Goal: Task Accomplishment & Management: Use online tool/utility

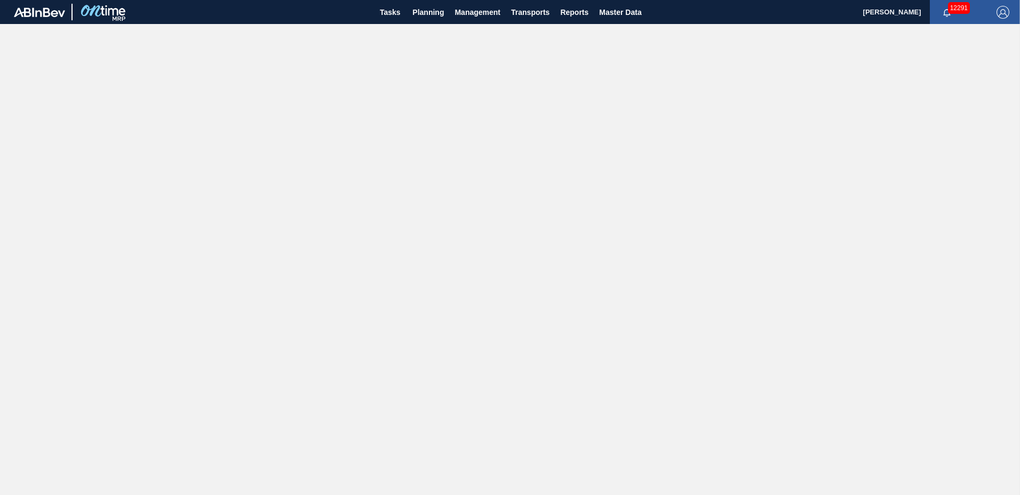
drag, startPoint x: 427, startPoint y: 9, endPoint x: 432, endPoint y: 29, distance: 21.5
click at [428, 8] on span "Planning" at bounding box center [427, 12] width 31 height 13
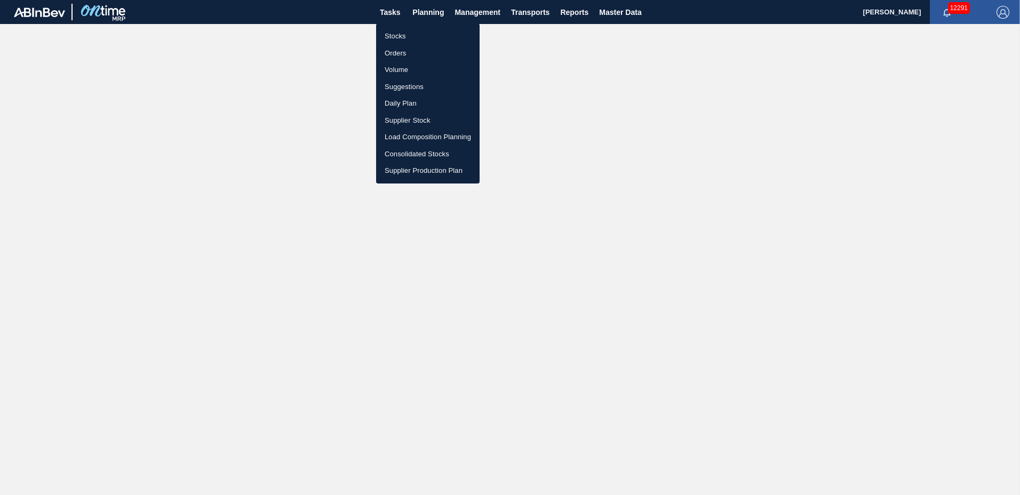
click at [409, 84] on li "Suggestions" at bounding box center [427, 86] width 103 height 17
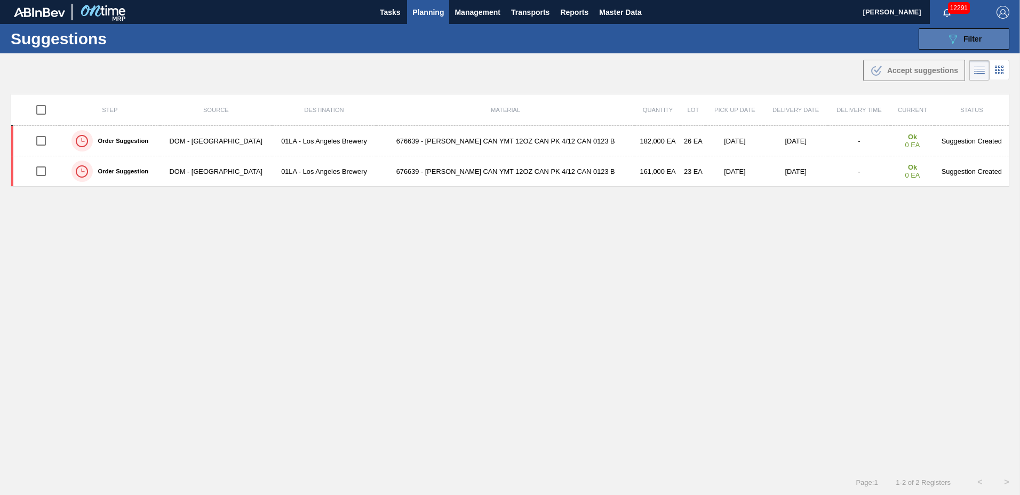
click at [946, 35] on icon "089F7B8B-B2A5-4AFE-B5C0-19BA573D28AC" at bounding box center [952, 39] width 13 height 13
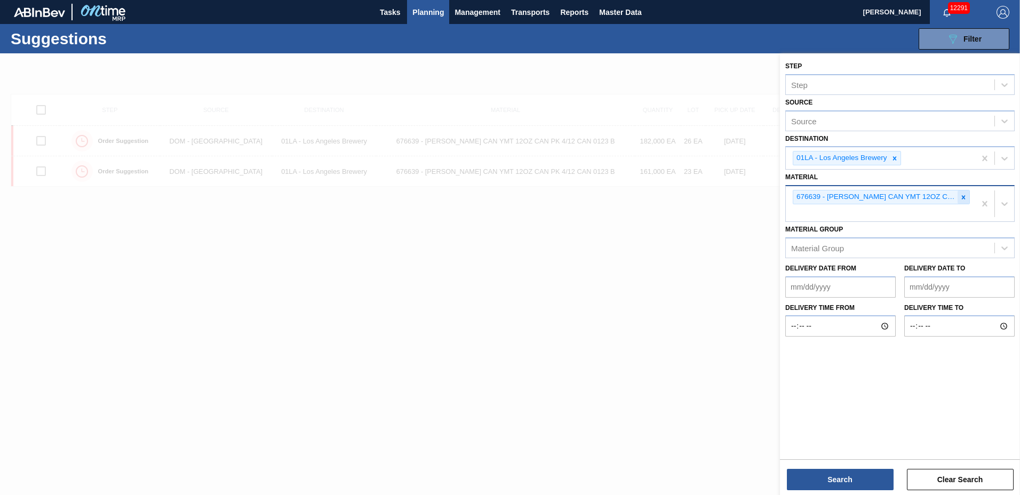
click at [965, 195] on icon at bounding box center [962, 197] width 7 height 7
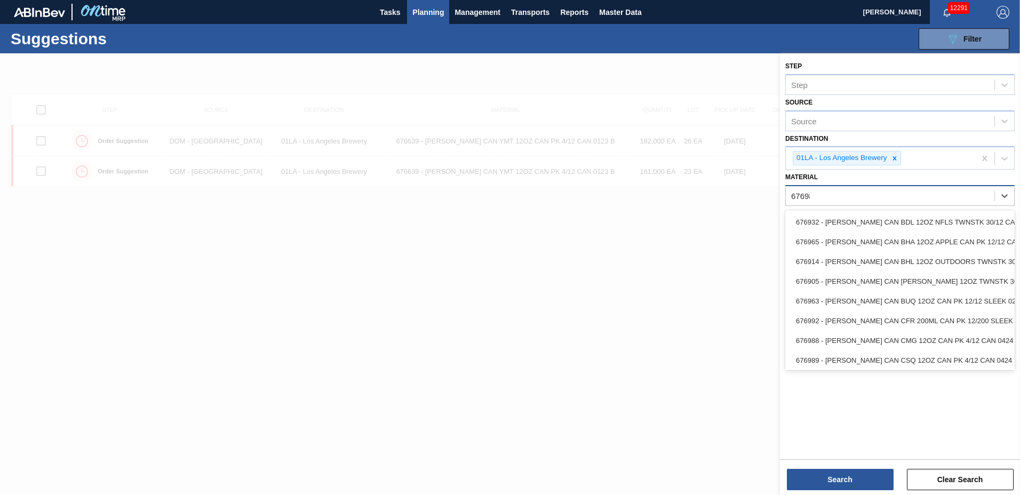
type input "676988"
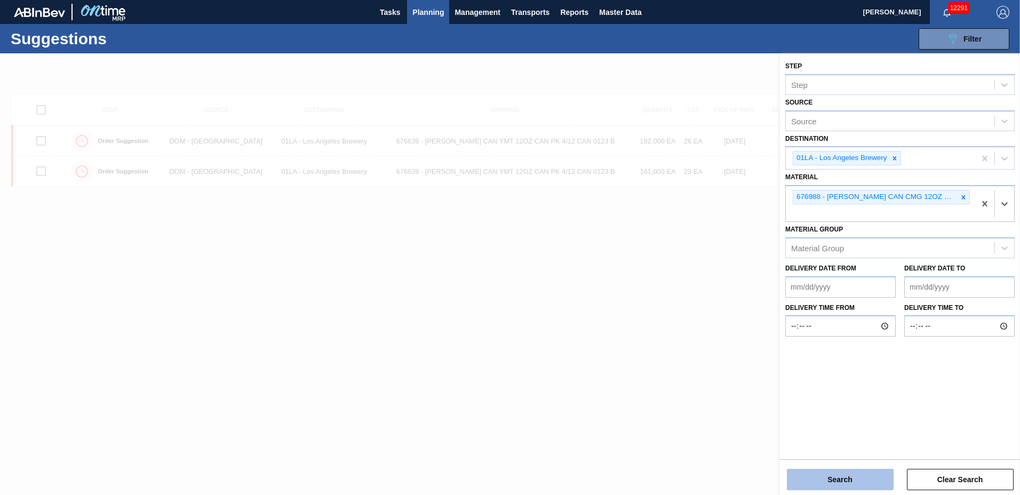
click at [826, 483] on button "Search" at bounding box center [840, 479] width 107 height 21
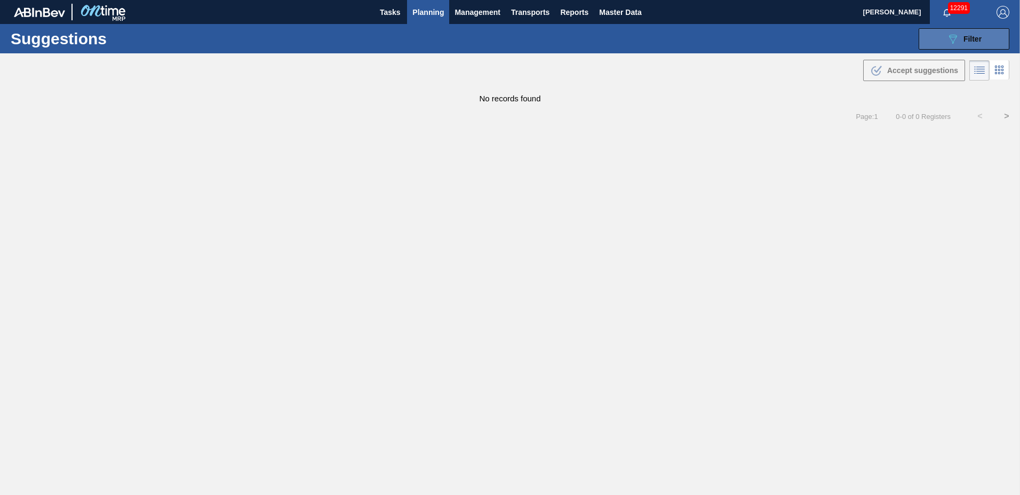
click at [957, 43] on icon "089F7B8B-B2A5-4AFE-B5C0-19BA573D28AC" at bounding box center [952, 39] width 13 height 13
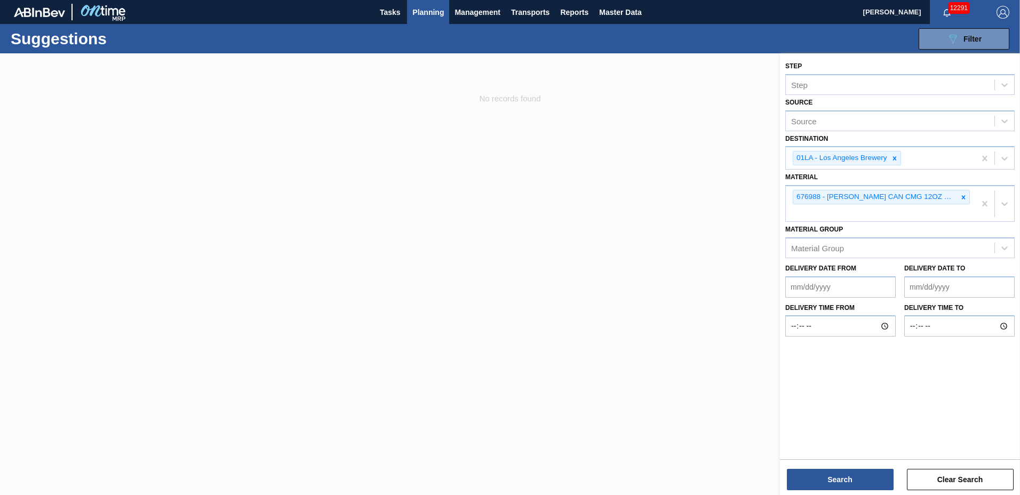
click at [954, 287] on to "Delivery Date to" at bounding box center [959, 286] width 110 height 21
click at [853, 478] on button "Search" at bounding box center [840, 479] width 107 height 21
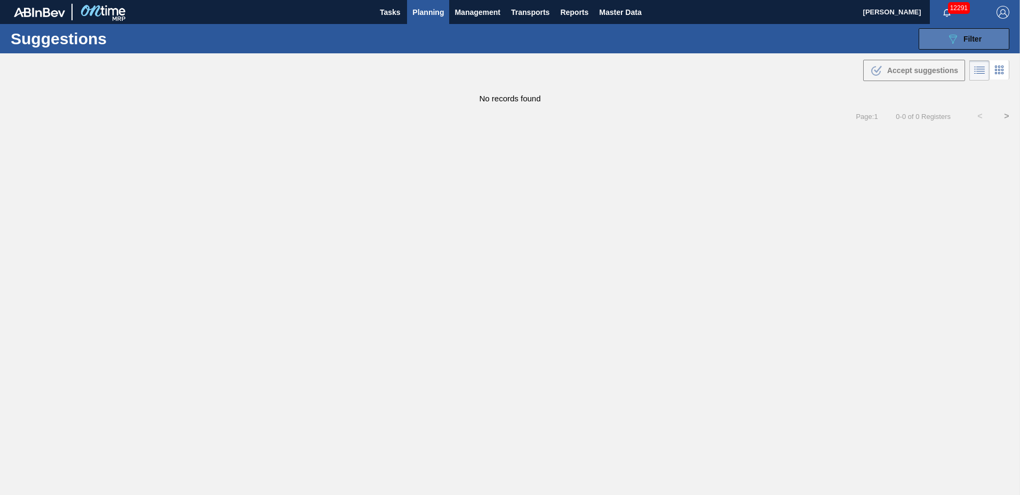
click at [949, 37] on icon at bounding box center [953, 39] width 8 height 9
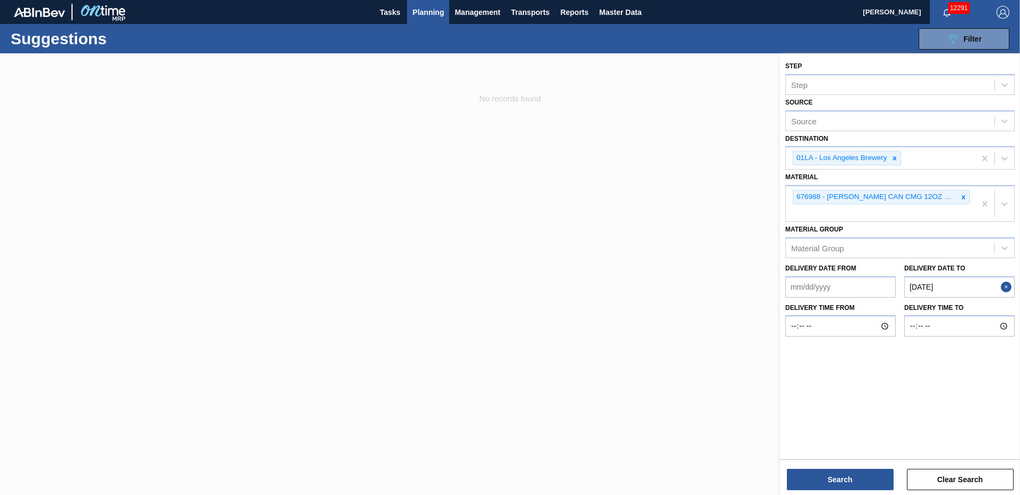
click at [991, 288] on to "[DATE]" at bounding box center [959, 286] width 110 height 21
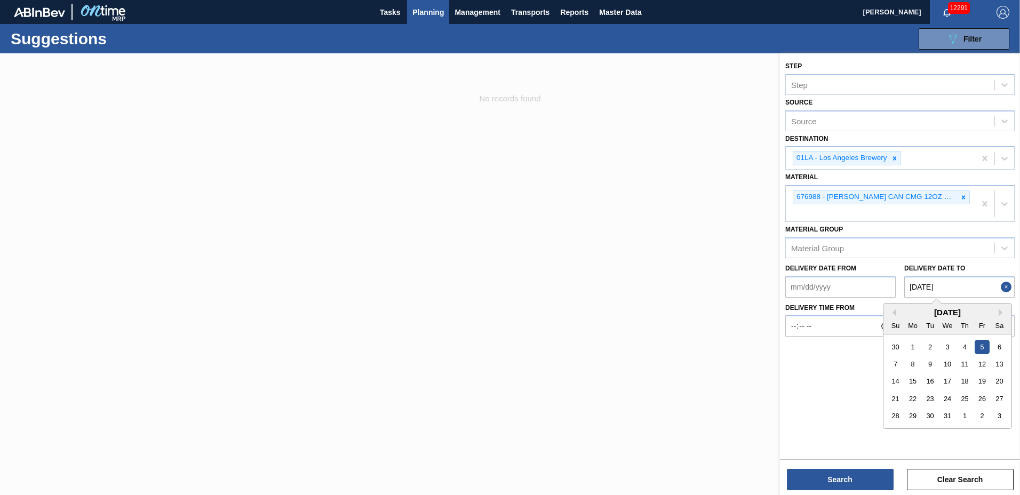
click at [997, 308] on div "[DATE]" at bounding box center [947, 312] width 128 height 9
click at [996, 408] on div "3" at bounding box center [999, 415] width 14 height 14
type to "[DATE]"
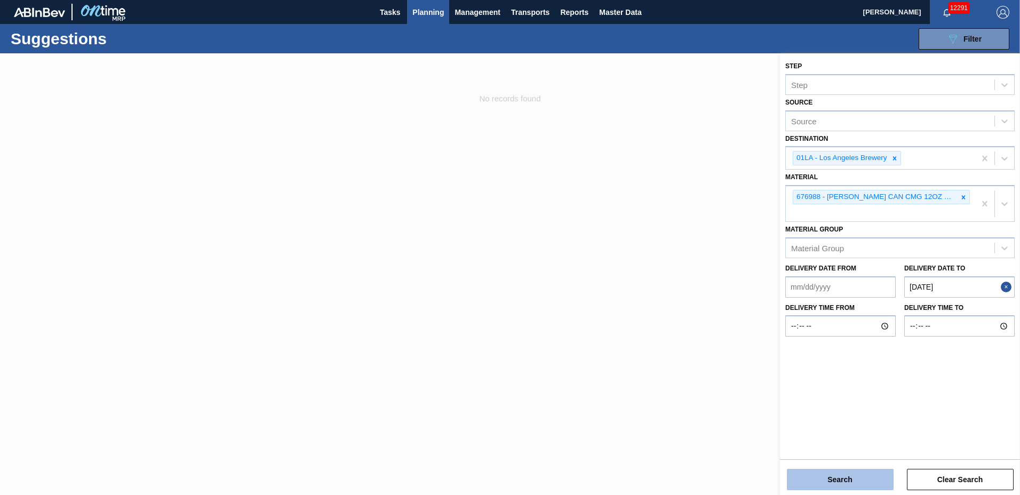
click at [835, 476] on button "Search" at bounding box center [840, 479] width 107 height 21
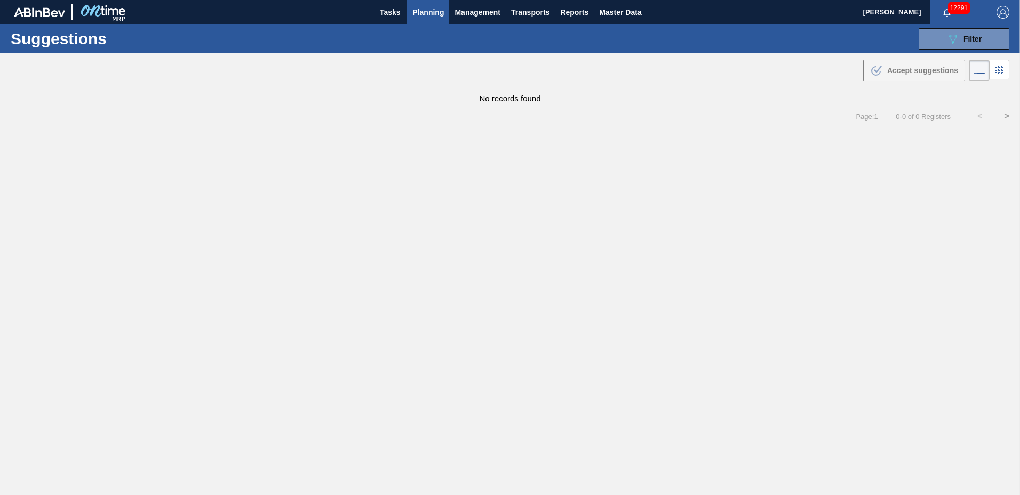
click at [441, 17] on span "Planning" at bounding box center [427, 12] width 31 height 13
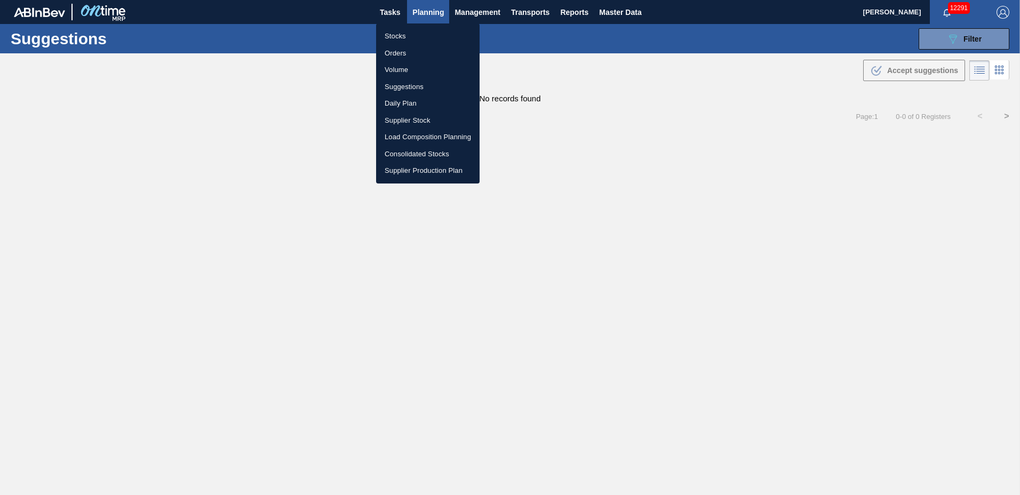
click at [412, 137] on li "Load Composition Planning" at bounding box center [427, 137] width 103 height 17
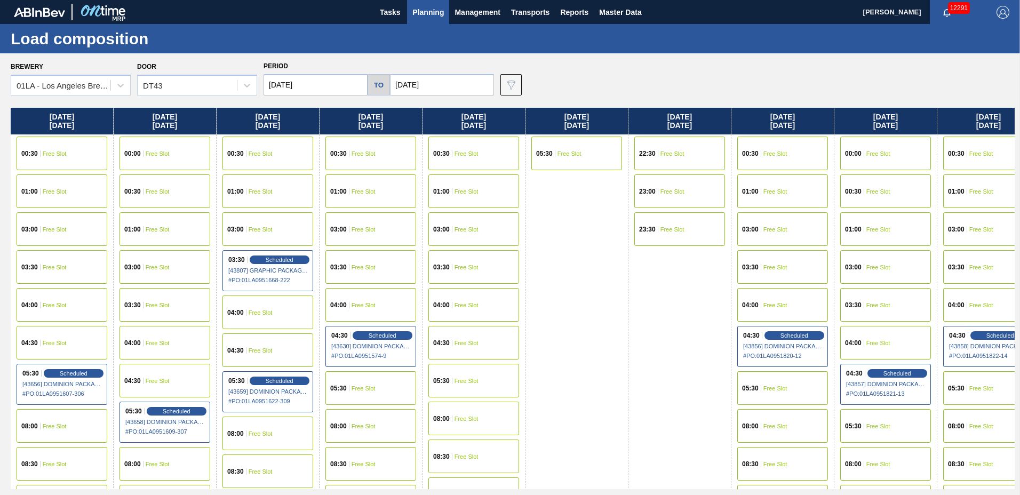
click at [292, 79] on input "[DATE]" at bounding box center [315, 84] width 104 height 21
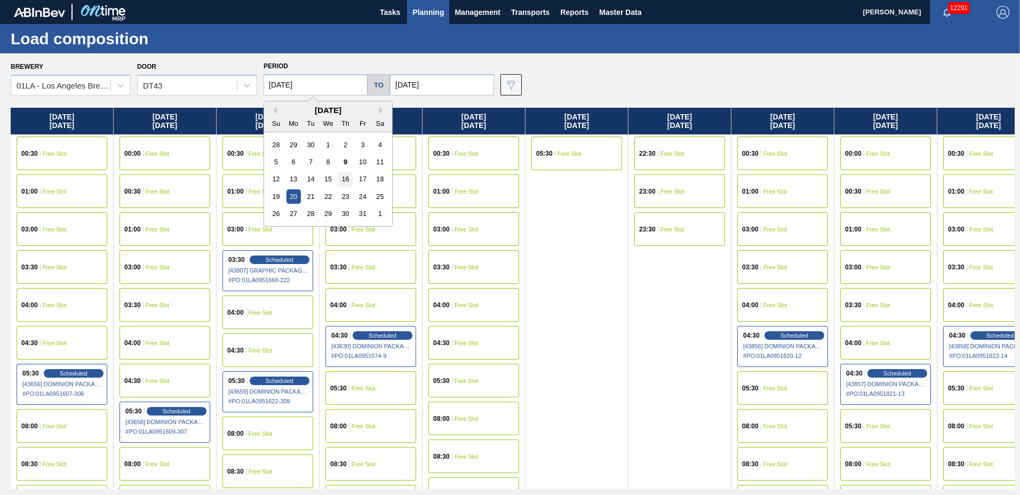
click at [346, 179] on div "16" at bounding box center [345, 179] width 14 height 14
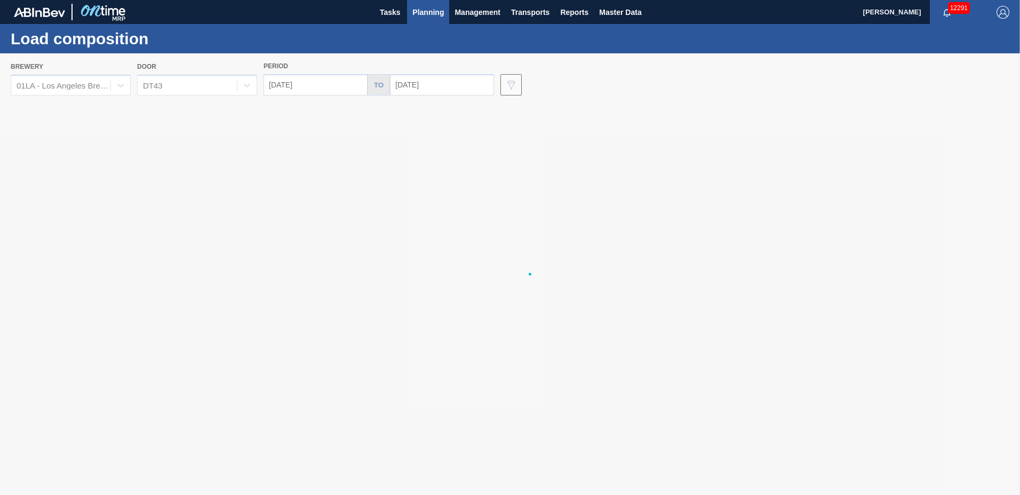
type input "[DATE]"
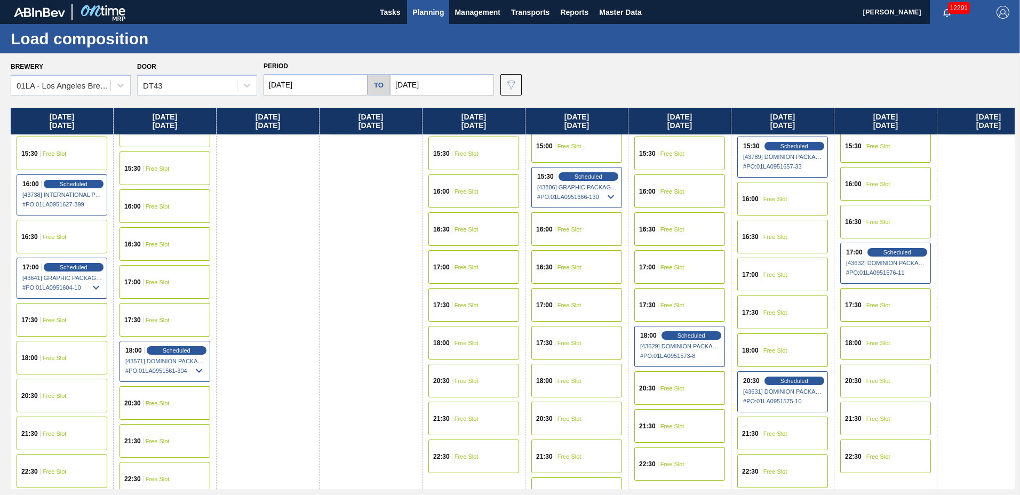
scroll to position [842, 0]
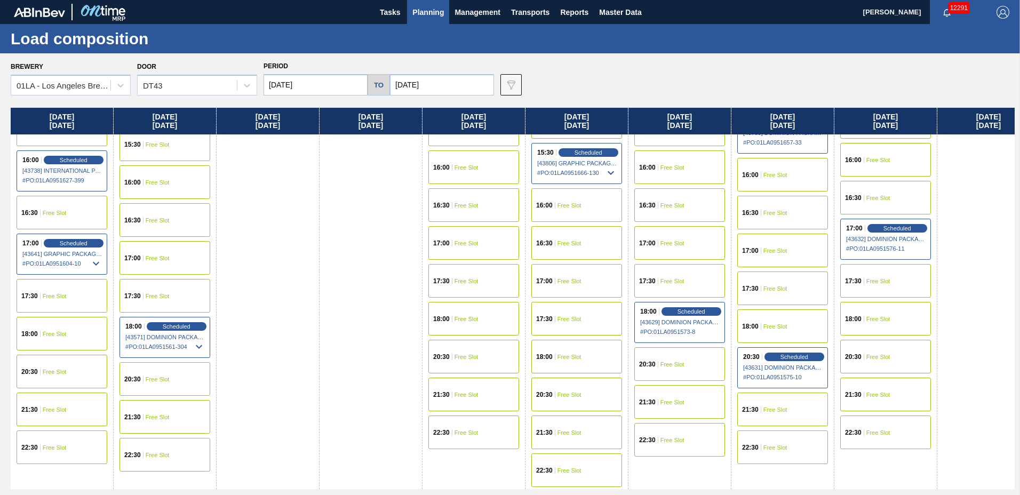
click at [72, 365] on div "20:30 Free Slot" at bounding box center [62, 372] width 91 height 34
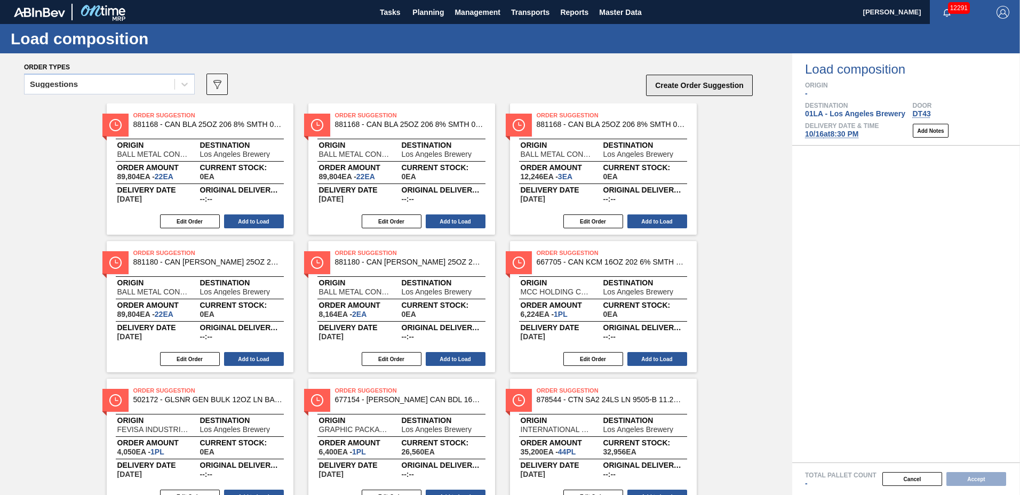
click at [701, 84] on button "Create Order Suggestion" at bounding box center [699, 85] width 107 height 21
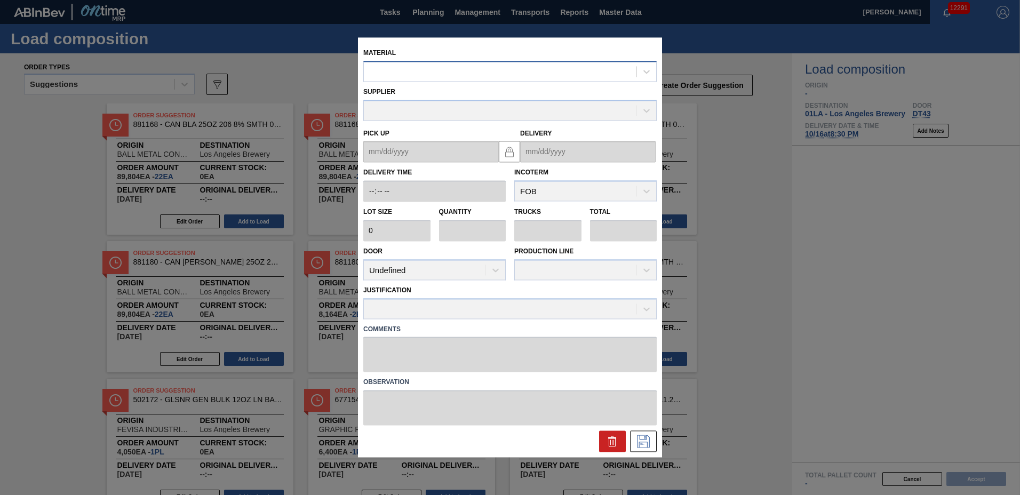
click at [521, 67] on div at bounding box center [500, 71] width 273 height 15
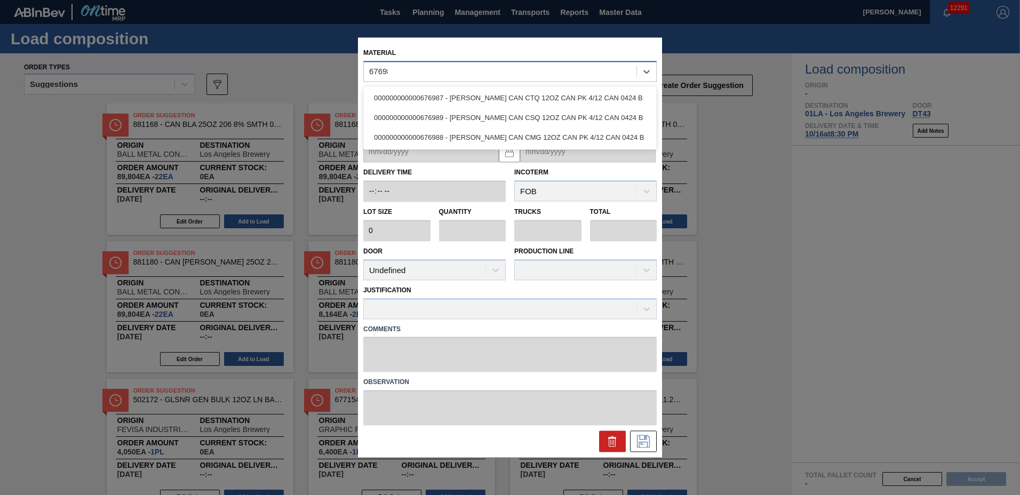
type input "676988"
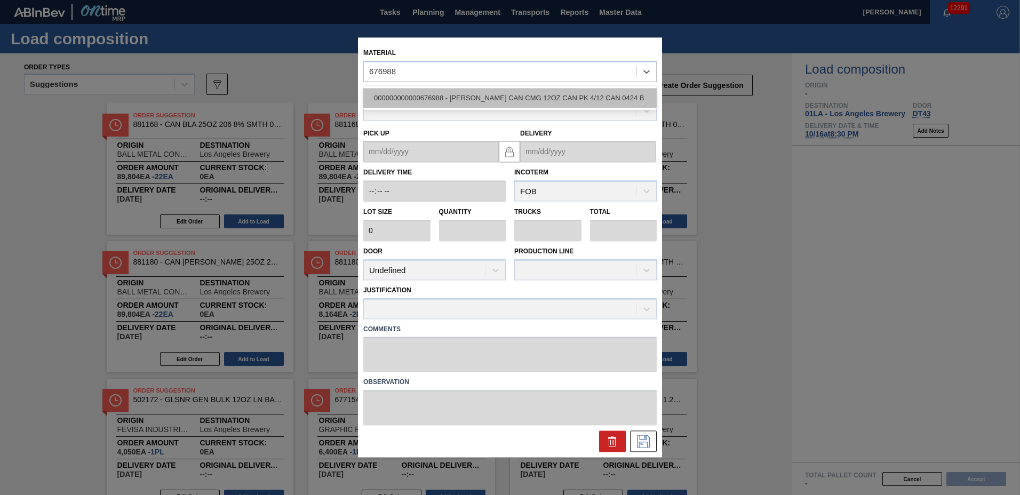
click at [524, 99] on div "000000000000676988 - [PERSON_NAME] CAN CMG 12OZ CAN PK 4/12 CAN 0424 B" at bounding box center [509, 98] width 293 height 20
type input "7,000"
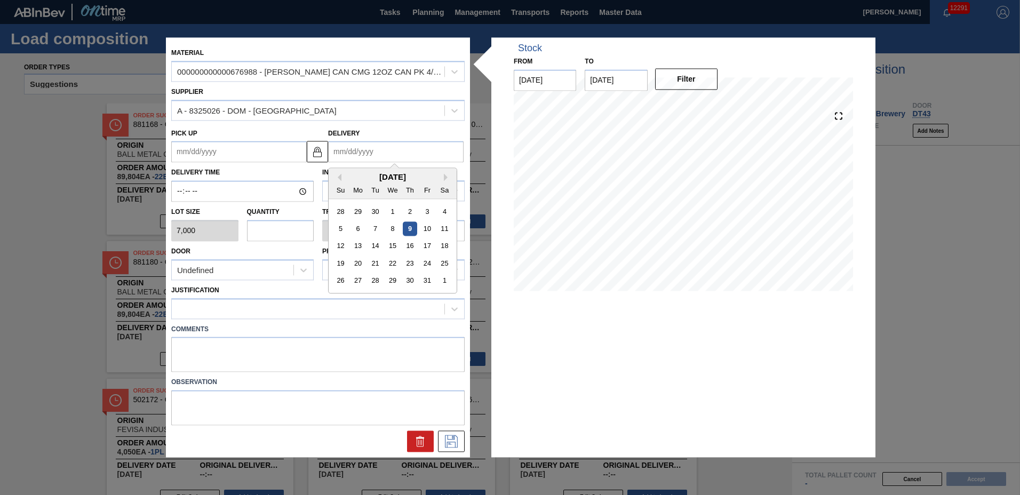
click at [360, 154] on input "Delivery" at bounding box center [395, 151] width 135 height 21
click at [413, 245] on div "16" at bounding box center [410, 246] width 14 height 14
type up "[DATE]"
type input "[DATE]"
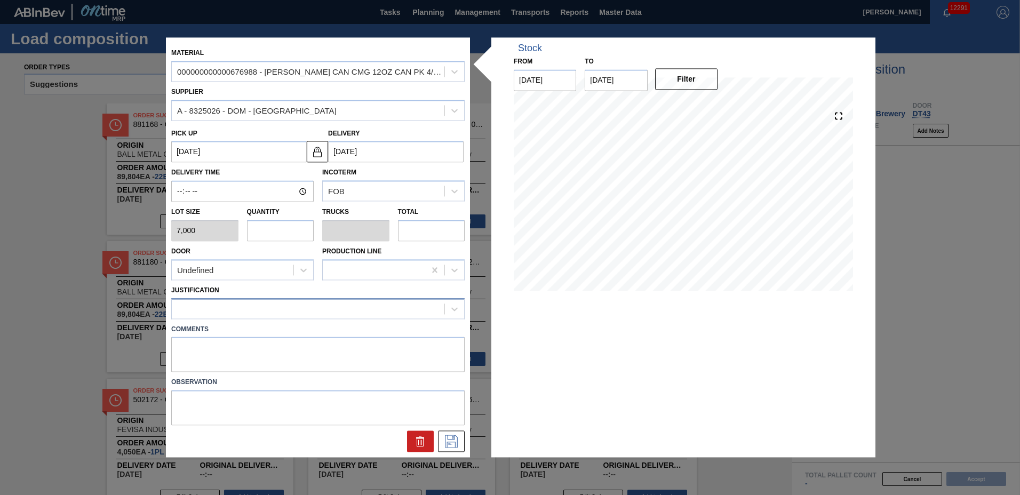
click at [237, 303] on div at bounding box center [308, 308] width 273 height 15
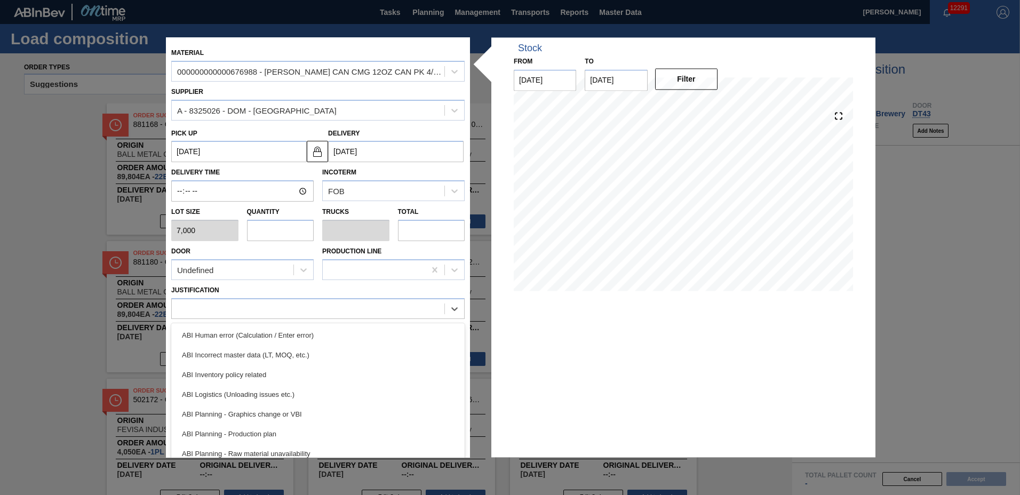
click at [240, 434] on div "ABI Planning - Production plan" at bounding box center [317, 434] width 293 height 20
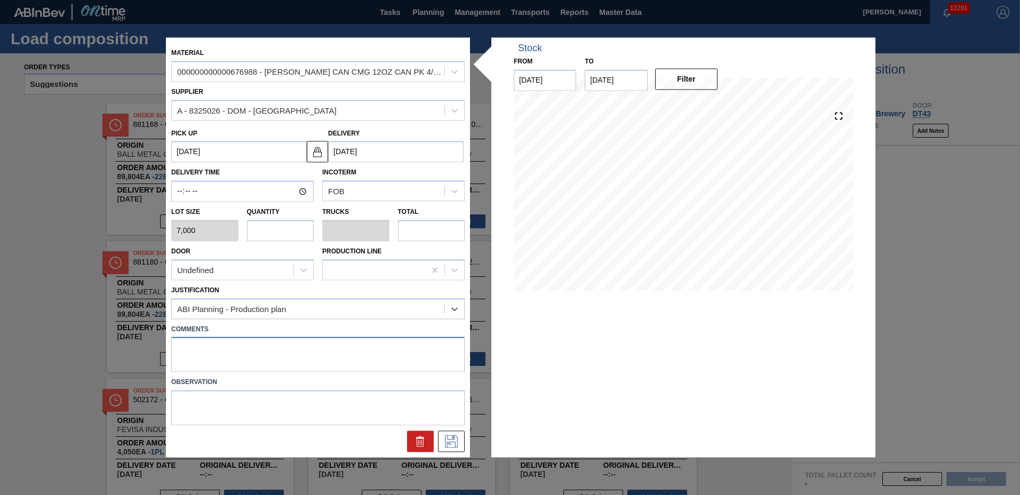
click at [241, 355] on textarea at bounding box center [317, 354] width 293 height 35
click at [276, 221] on input "text" at bounding box center [280, 230] width 67 height 21
type input "2"
type input "0.077"
type input "14,000"
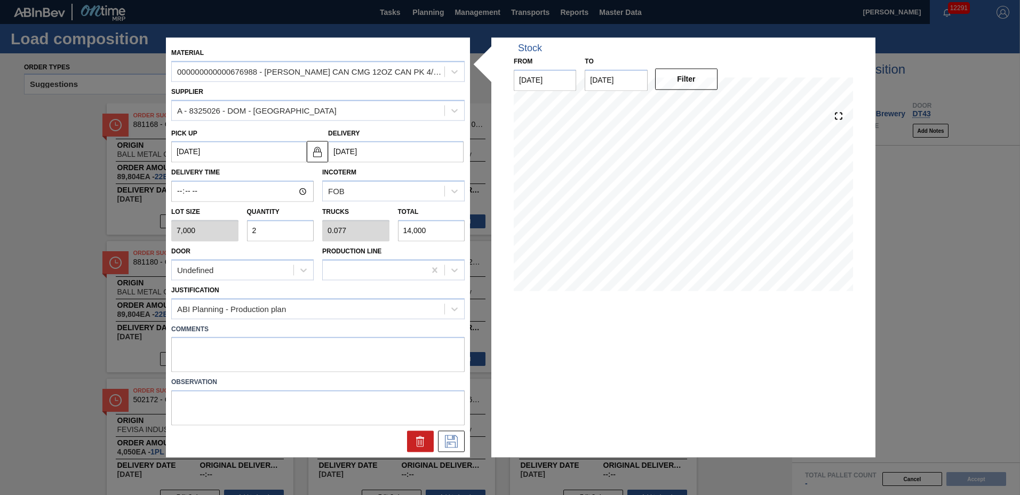
type input "26"
type input "1"
type input "182,000"
type input "26"
click at [448, 436] on icon at bounding box center [451, 441] width 17 height 13
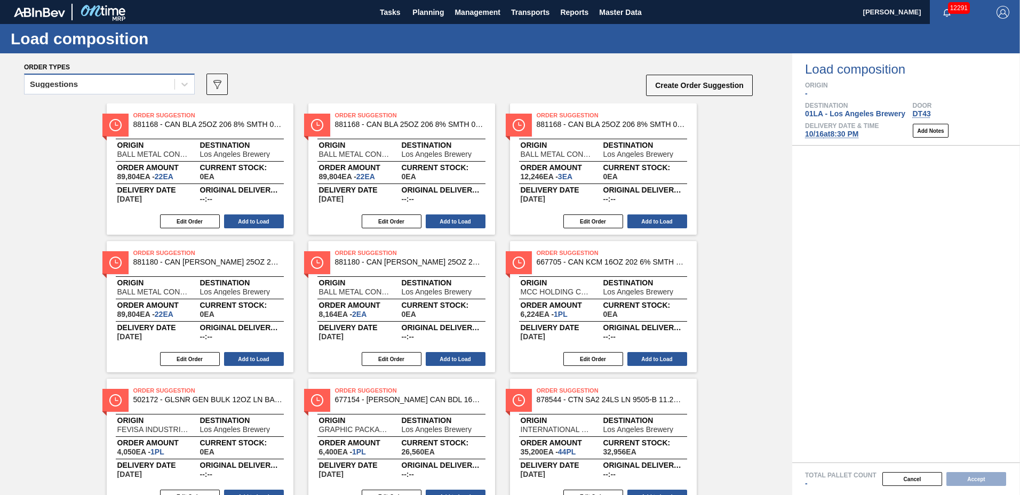
click at [79, 85] on div "Suggestions" at bounding box center [100, 84] width 150 height 15
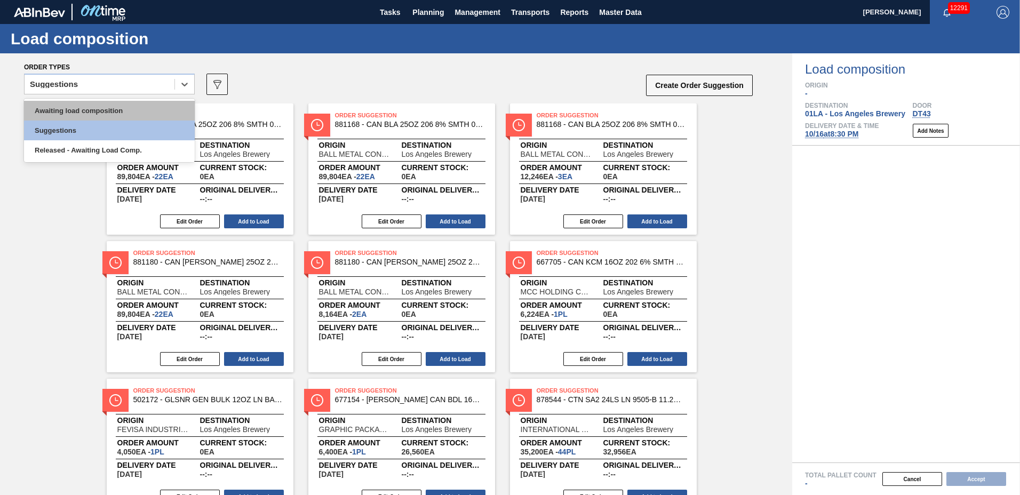
click at [82, 108] on div "Awaiting load composition" at bounding box center [109, 111] width 171 height 20
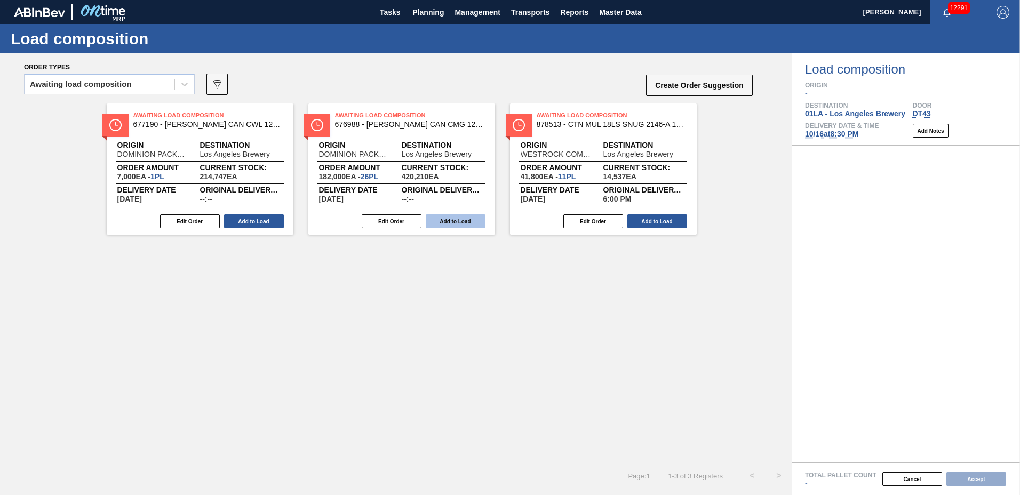
click at [473, 223] on button "Add to Load" at bounding box center [456, 221] width 60 height 14
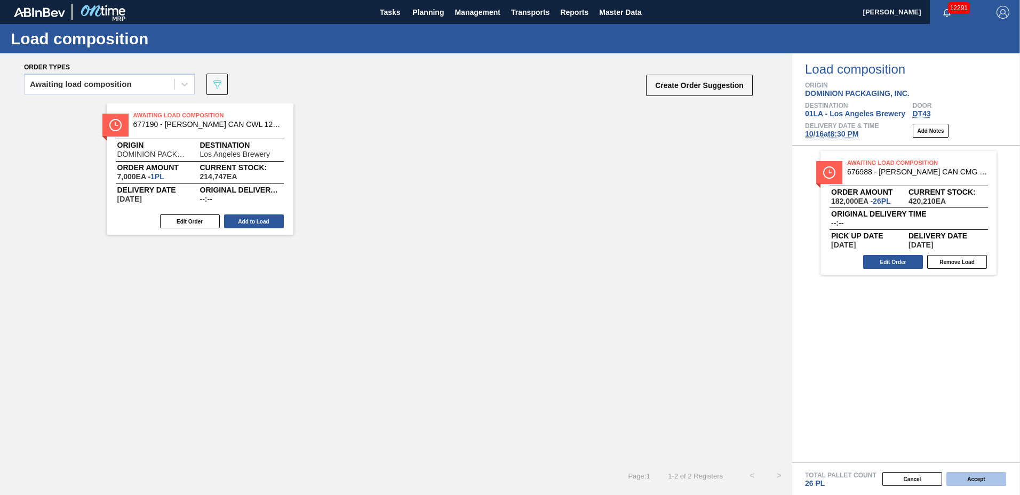
click at [973, 481] on button "Accept" at bounding box center [976, 479] width 60 height 14
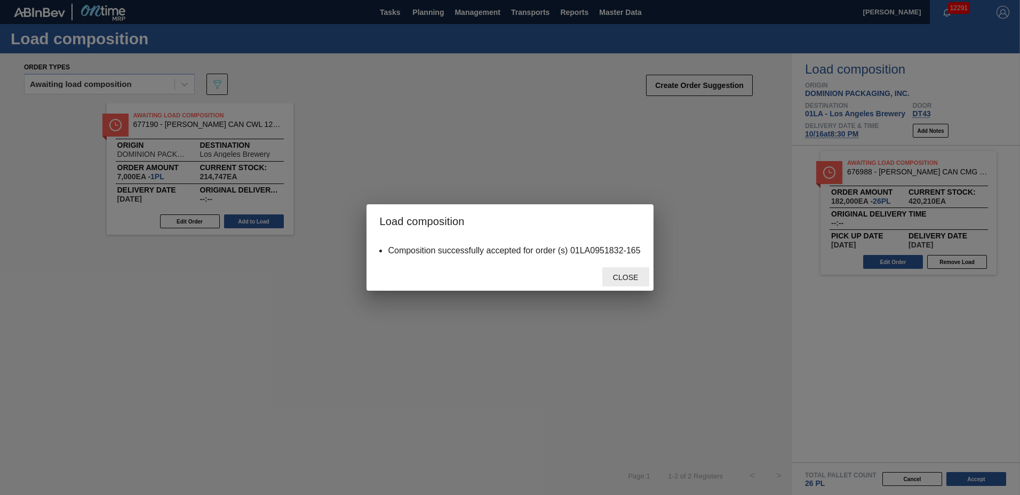
click at [626, 282] on div "Close" at bounding box center [625, 277] width 47 height 20
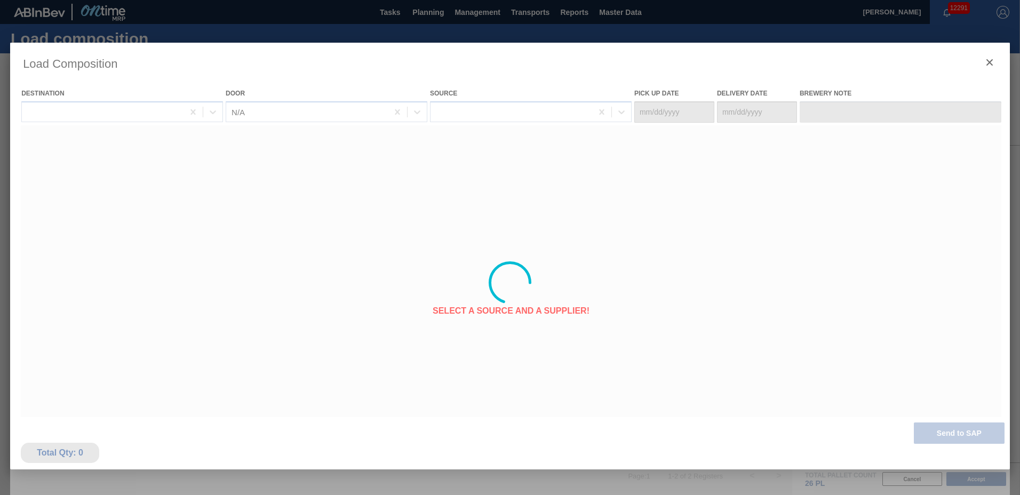
type Date "[DATE]"
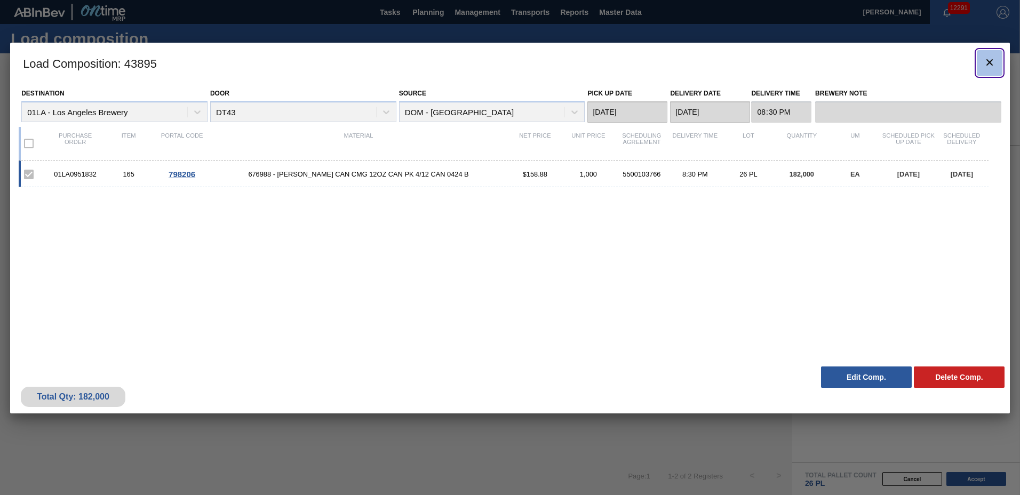
click at [987, 60] on icon "botão de ícone" at bounding box center [989, 62] width 6 height 6
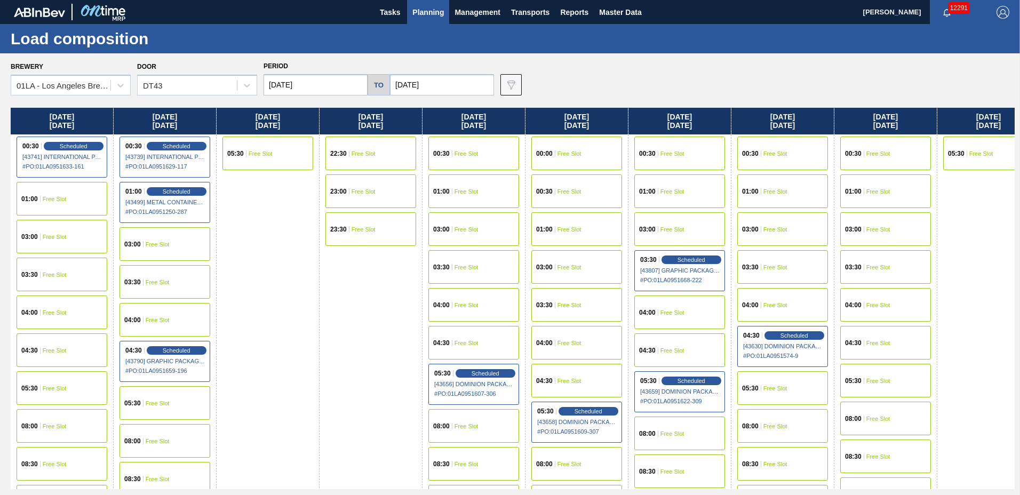
click at [177, 412] on div "05:30 Free Slot" at bounding box center [164, 403] width 91 height 34
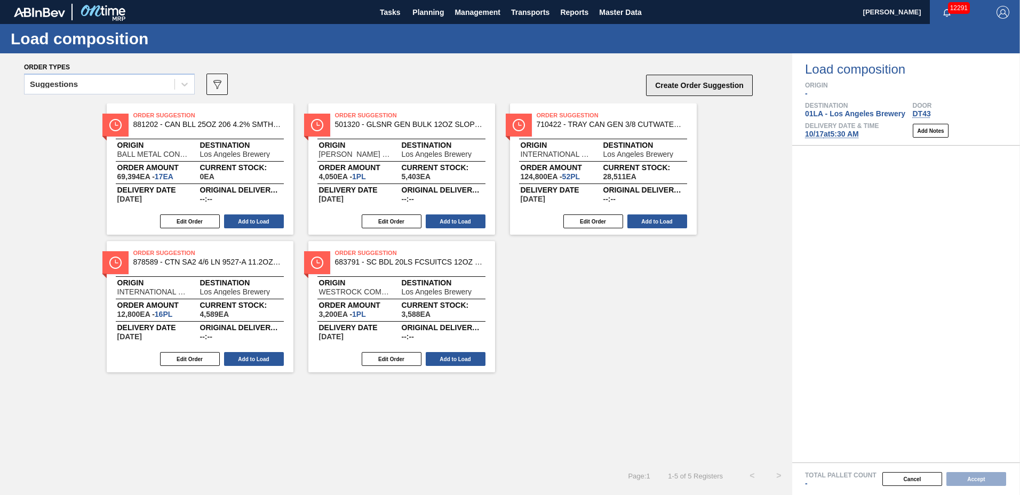
click at [701, 89] on button "Create Order Suggestion" at bounding box center [699, 85] width 107 height 21
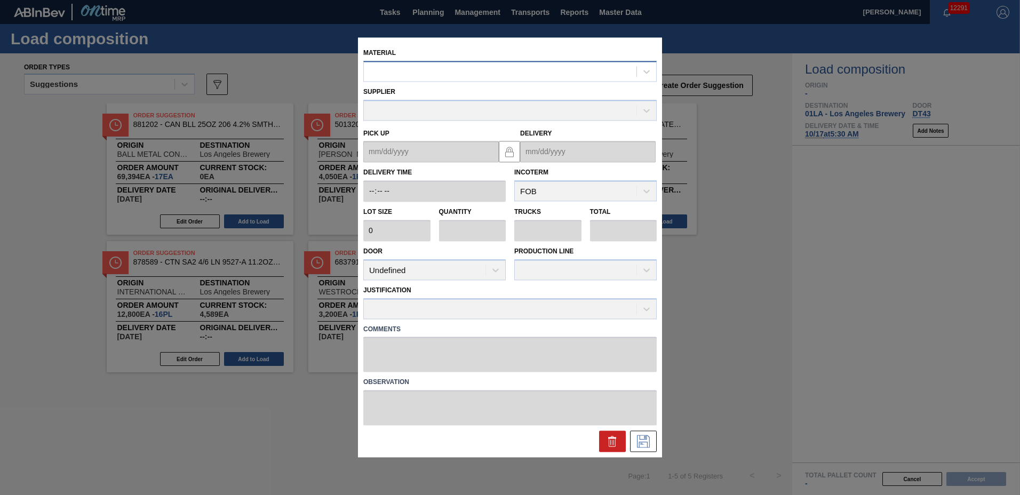
click at [494, 74] on div at bounding box center [500, 71] width 273 height 15
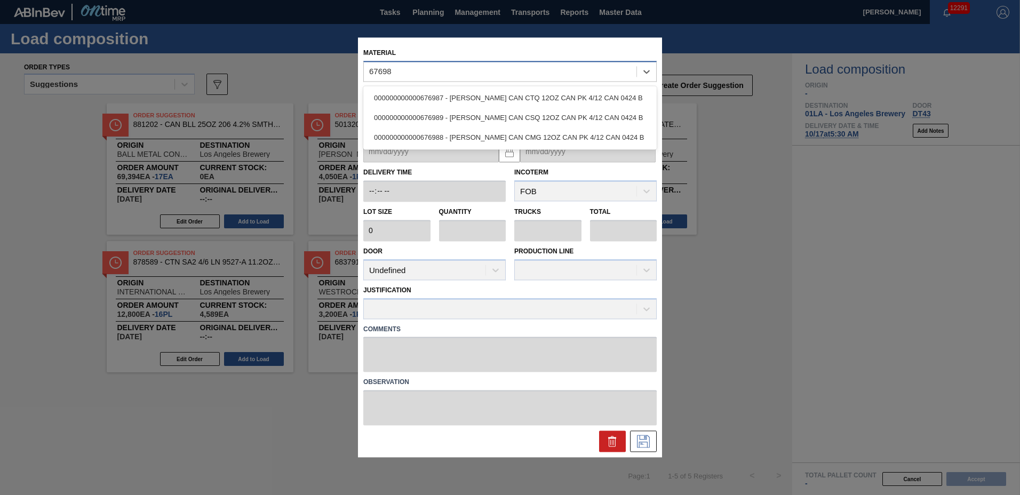
type input "676988"
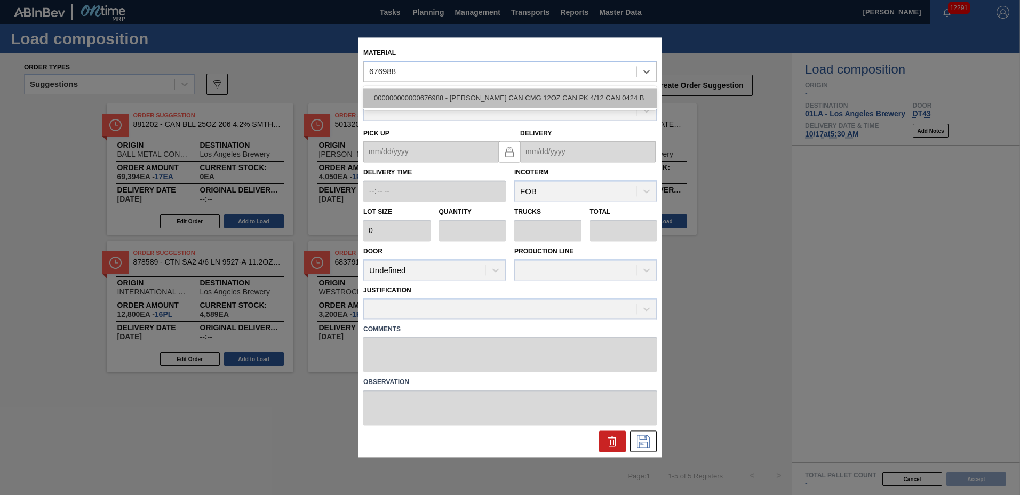
click at [491, 102] on div "000000000000676988 - [PERSON_NAME] CAN CMG 12OZ CAN PK 4/12 CAN 0424 B" at bounding box center [509, 98] width 293 height 20
type input "7,000"
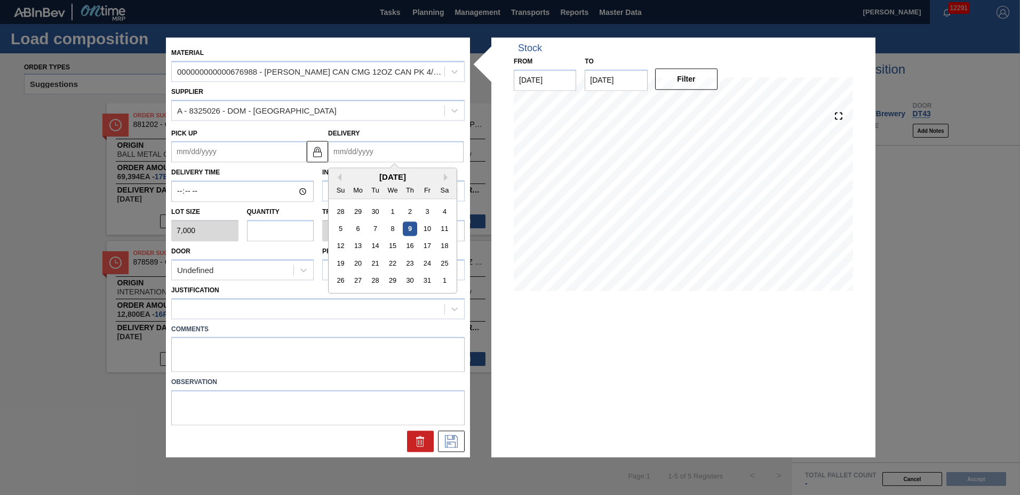
drag, startPoint x: 377, startPoint y: 151, endPoint x: 373, endPoint y: 155, distance: 5.7
click at [377, 151] on input "Delivery" at bounding box center [395, 151] width 135 height 21
click at [430, 245] on div "17" at bounding box center [427, 246] width 14 height 14
type up "[DATE]"
type input "[DATE]"
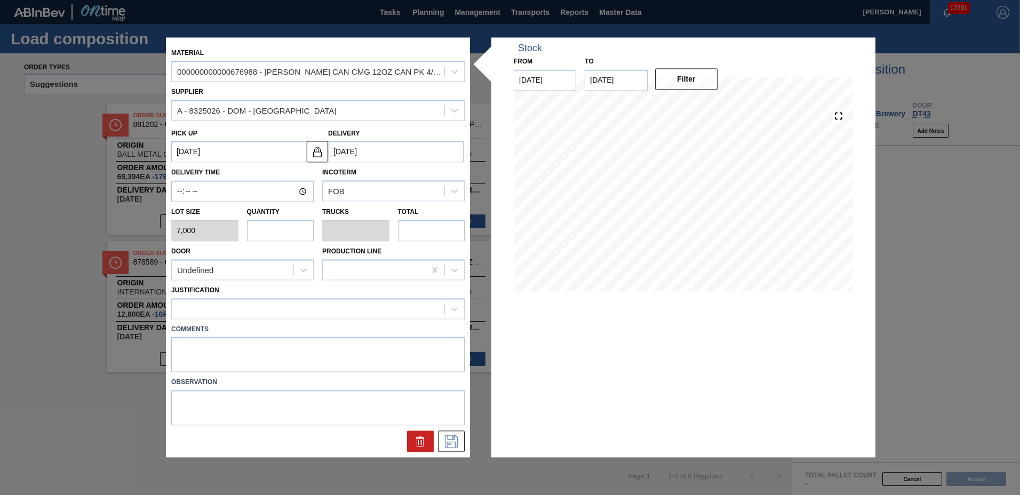
click at [279, 237] on input "text" at bounding box center [280, 230] width 67 height 21
type input "2"
type input "0.077"
type input "14,000"
type input "26"
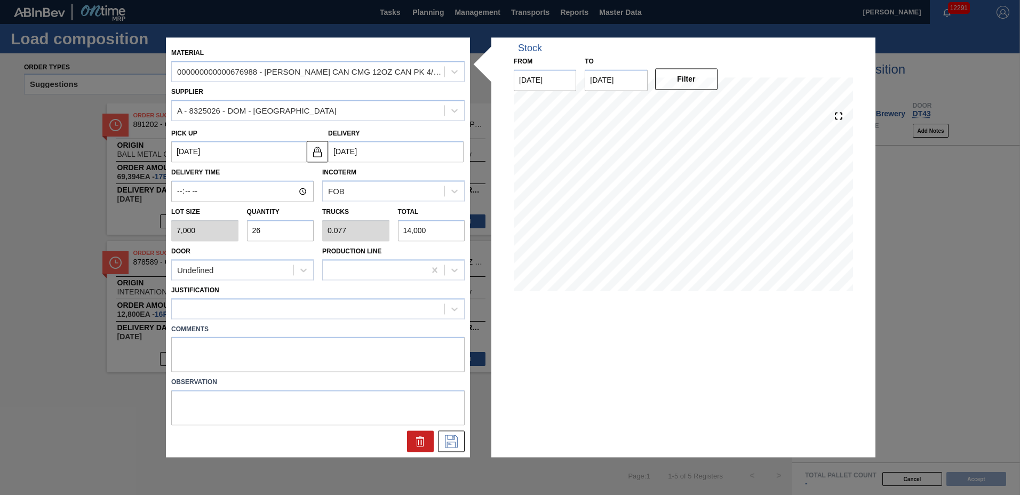
type input "1"
type input "182,000"
type input "26"
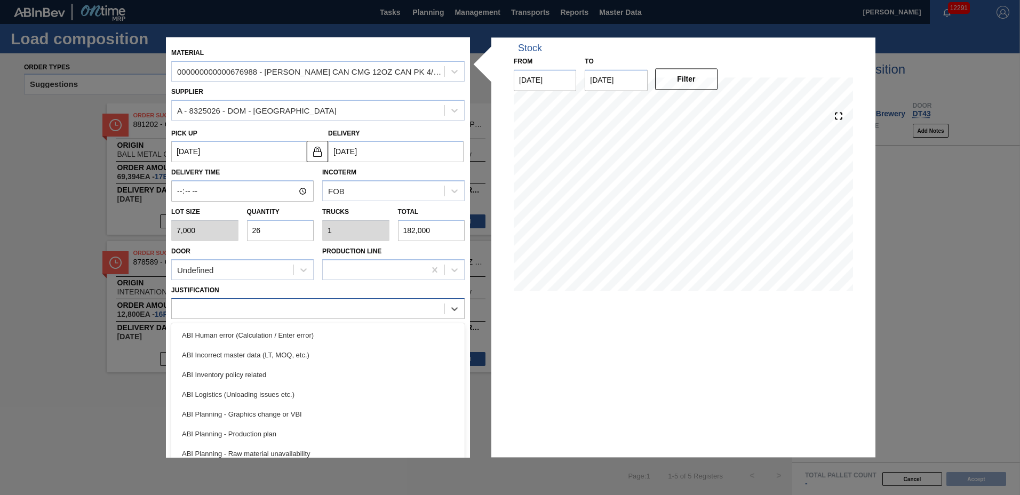
click at [247, 305] on div at bounding box center [308, 308] width 273 height 15
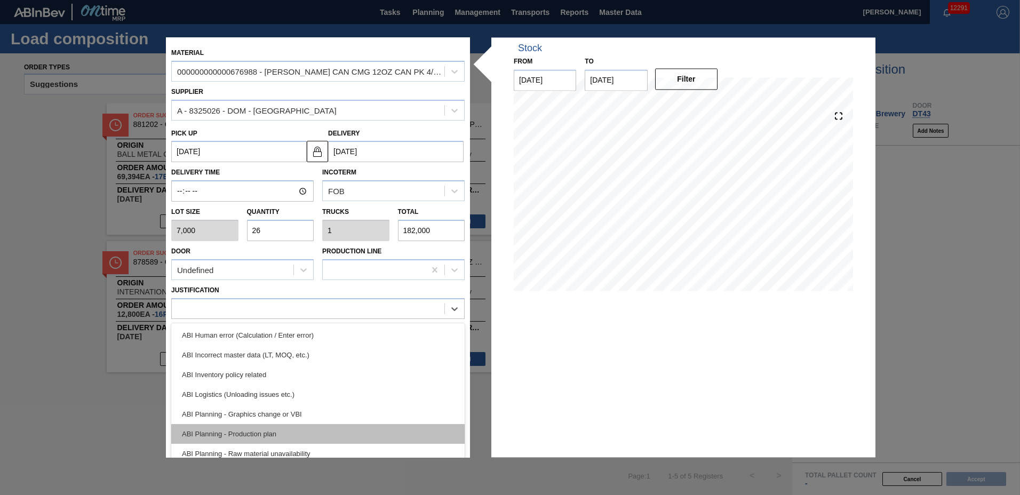
click at [247, 436] on div "ABI Planning - Production plan" at bounding box center [317, 434] width 293 height 20
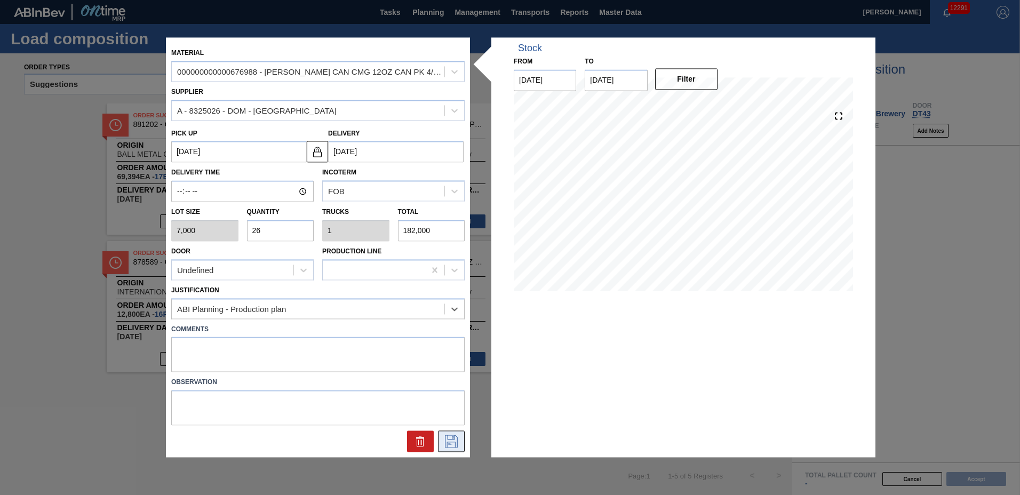
click at [456, 446] on icon at bounding box center [451, 441] width 17 height 13
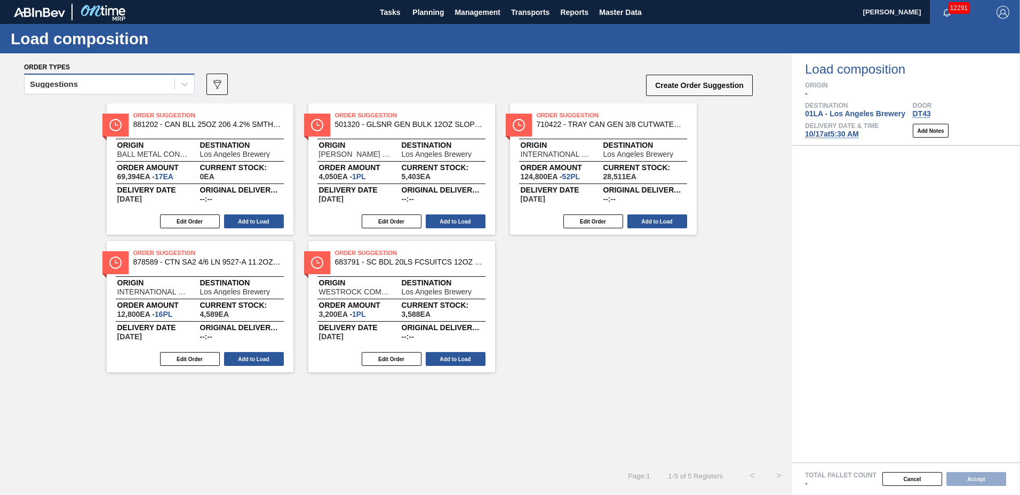
click at [105, 83] on div "Suggestions" at bounding box center [100, 84] width 150 height 15
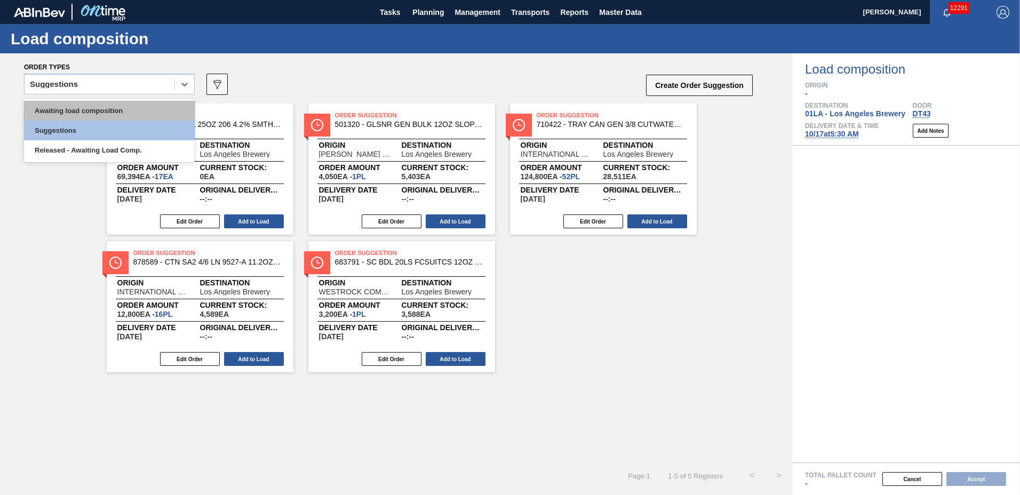
click at [119, 107] on div "Awaiting load composition" at bounding box center [109, 111] width 171 height 20
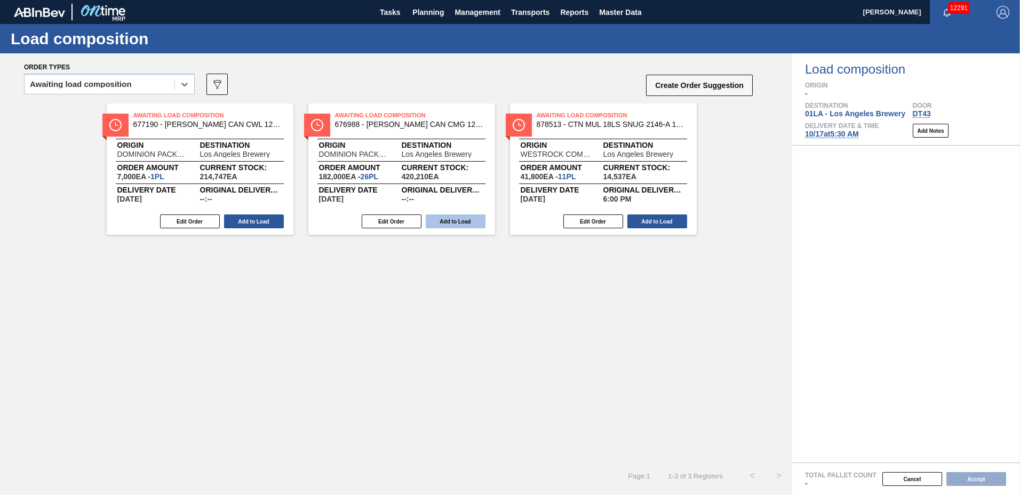
click at [477, 214] on button "Add to Load" at bounding box center [456, 221] width 60 height 14
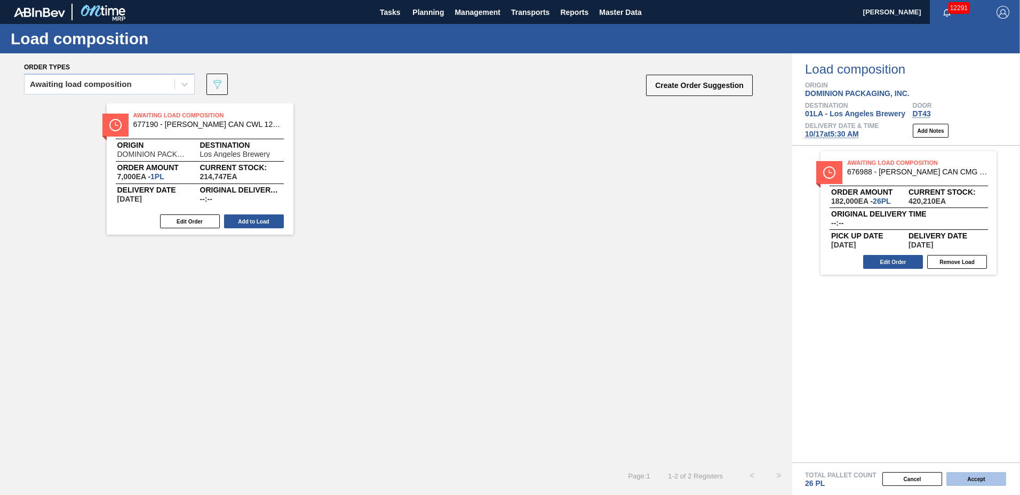
click at [970, 479] on button "Accept" at bounding box center [976, 479] width 60 height 14
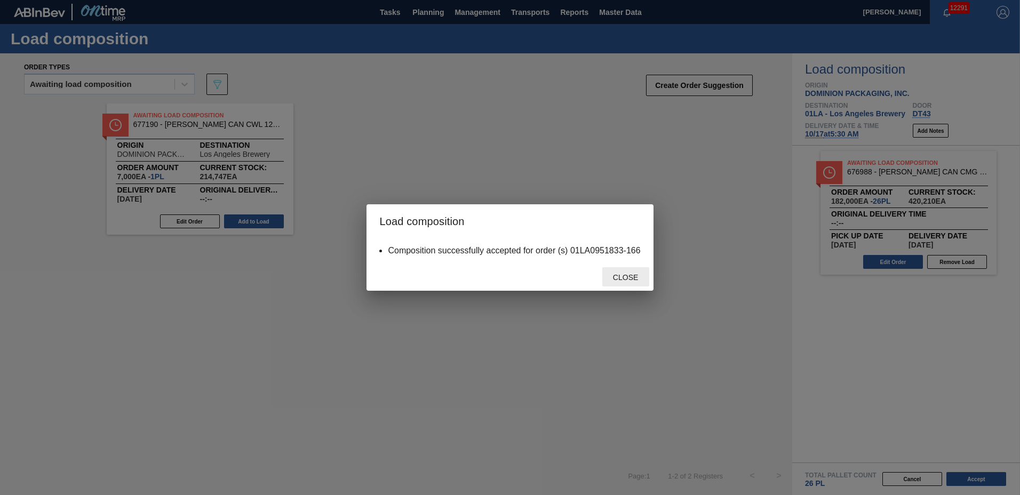
click at [627, 276] on span "Close" at bounding box center [625, 277] width 42 height 9
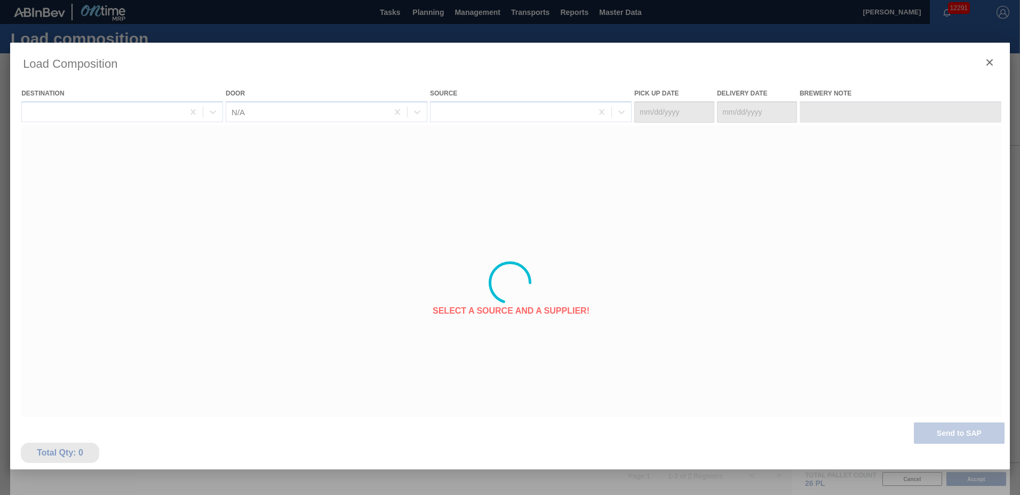
type Date "[DATE]"
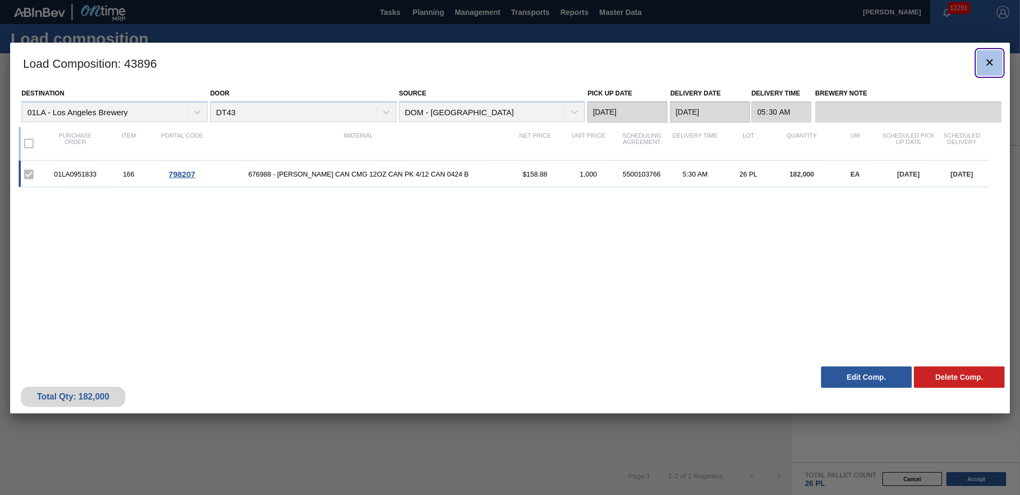
click at [990, 63] on icon "botão de ícone" at bounding box center [989, 62] width 6 height 6
